Goal: Navigation & Orientation: Understand site structure

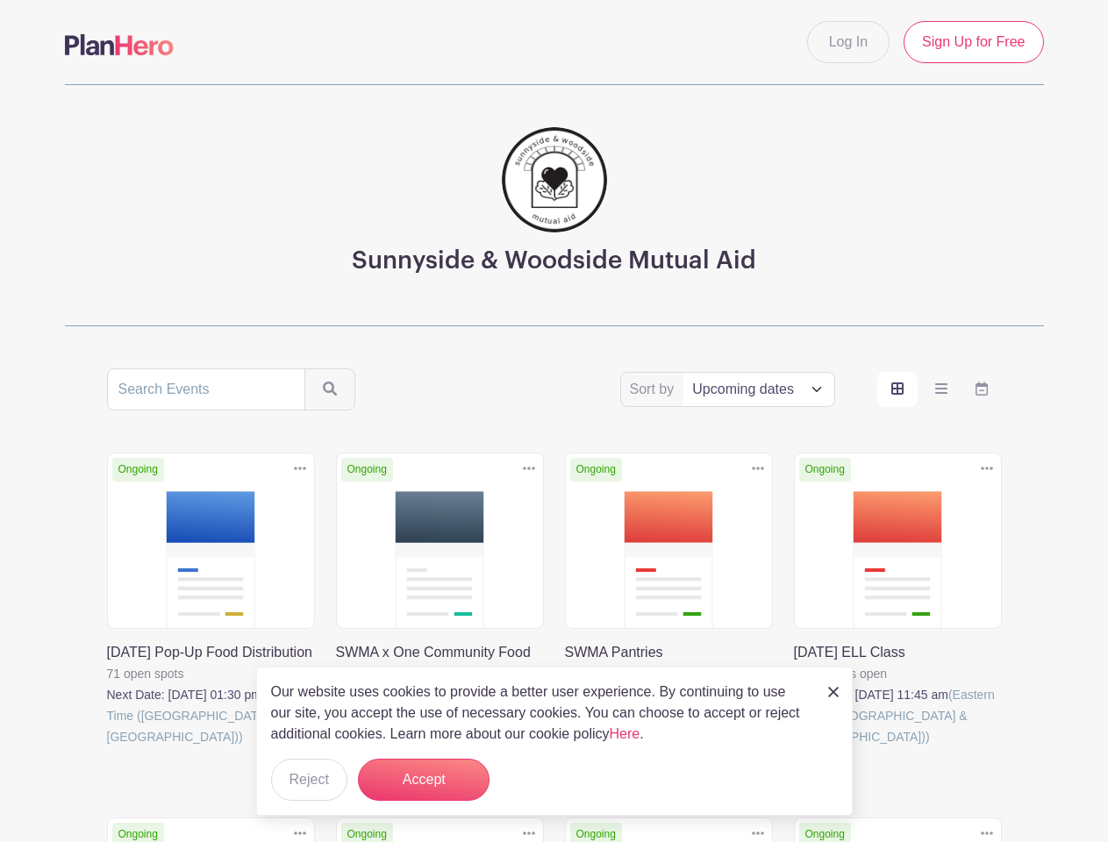
click at [555, 605] on div "Ongoing Duplicate [GEOGRAPHIC_DATA] SWMA Pantries 23 open spots Next Date: [DAT…" at bounding box center [669, 632] width 229 height 358
click at [300, 469] on icon at bounding box center [300, 469] width 12 height 4
click at [529, 469] on icon at bounding box center [529, 469] width 12 height 4
click at [758, 469] on icon at bounding box center [758, 469] width 12 height 4
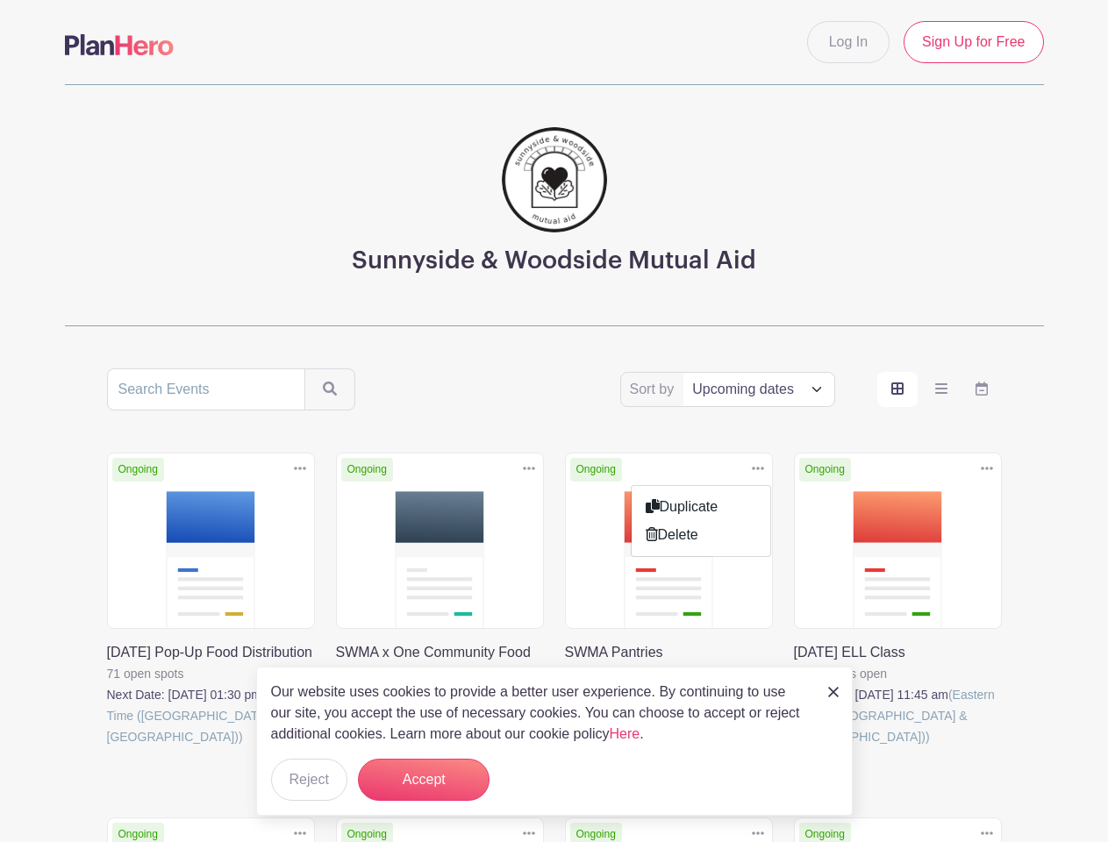
click at [987, 469] on icon at bounding box center [987, 469] width 12 height 4
click at [987, 832] on icon at bounding box center [987, 834] width 12 height 4
click at [424, 780] on button "Accept" at bounding box center [424, 780] width 132 height 42
